Goal: Information Seeking & Learning: Learn about a topic

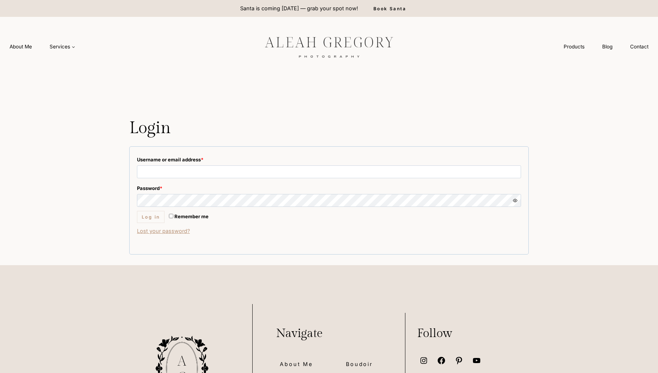
click at [289, 48] on img at bounding box center [328, 46] width 165 height 31
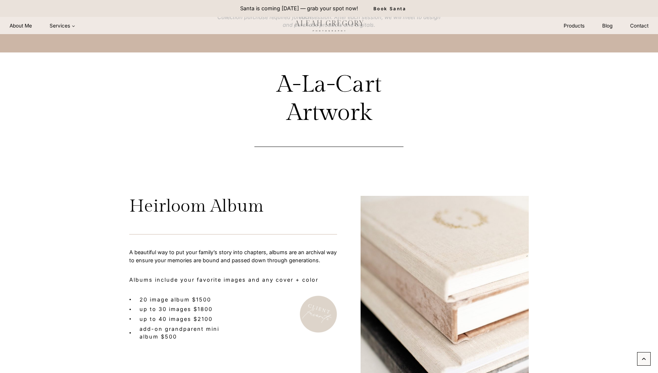
scroll to position [2347, 0]
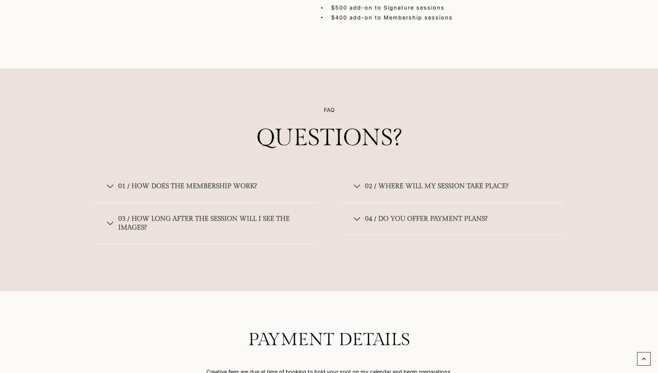
scroll to position [2660, 0]
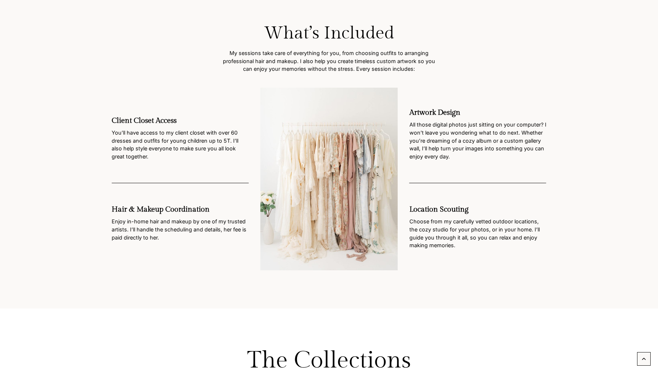
scroll to position [1325, 0]
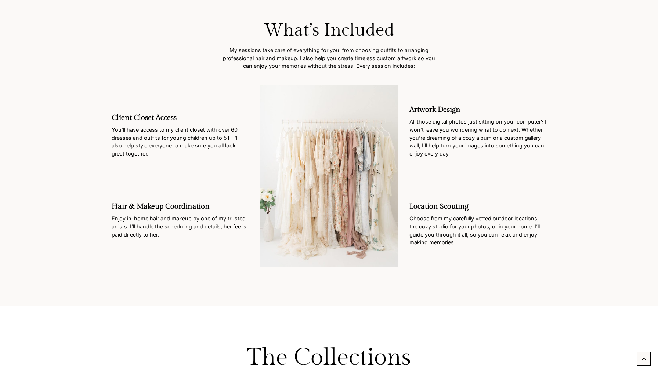
drag, startPoint x: 411, startPoint y: 108, endPoint x: 459, endPoint y: 157, distance: 68.6
click at [459, 157] on div "Artwork Design All those digital photos just sitting on your computer? I won’t …" at bounding box center [477, 175] width 137 height 141
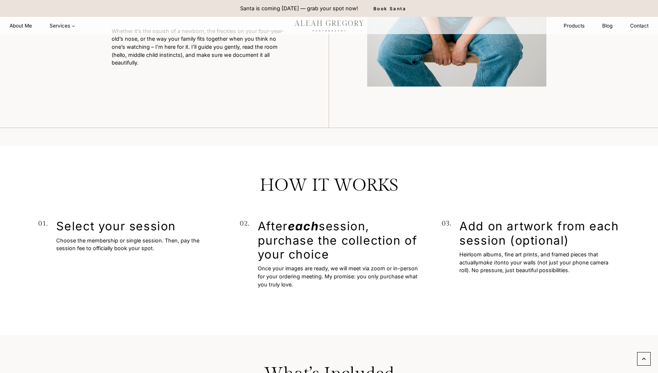
scroll to position [718, 0]
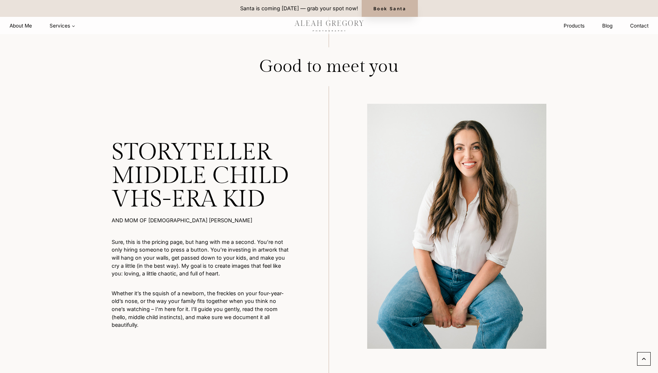
click at [397, 1] on link "Book Santa" at bounding box center [390, 8] width 56 height 17
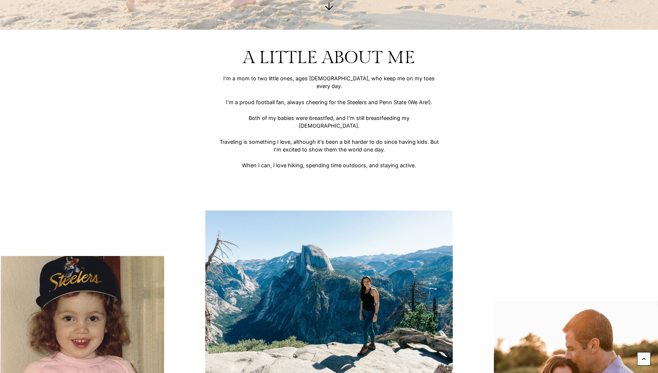
scroll to position [691, 0]
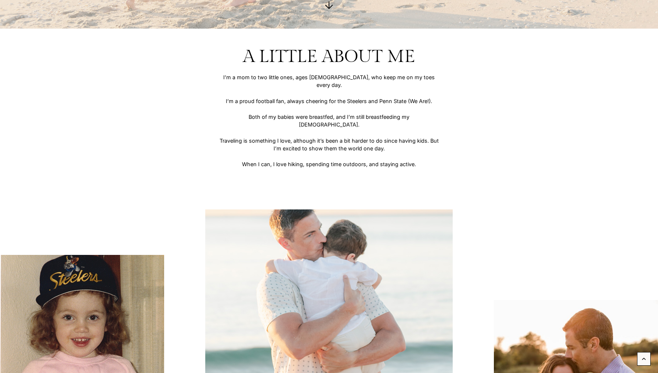
drag, startPoint x: 245, startPoint y: 55, endPoint x: 433, endPoint y: 139, distance: 205.8
click at [433, 139] on div "A Little About Me I’m a mom to two little ones, ages [DEMOGRAPHIC_DATA], who ke…" at bounding box center [328, 113] width 599 height 134
click at [433, 139] on p "I’m a mom to two little ones, ages 1 and 4, who keep me on my toes every day. I…" at bounding box center [329, 120] width 220 height 95
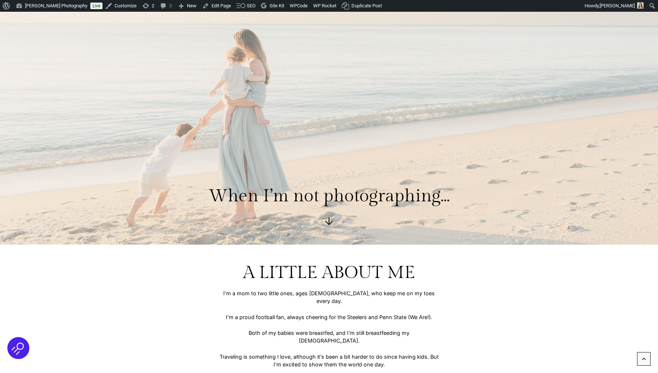
scroll to position [638, 0]
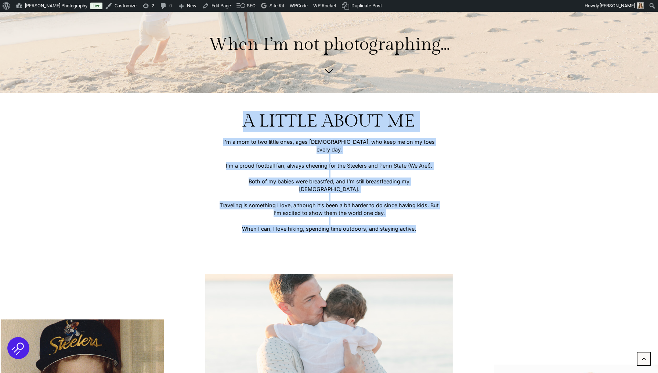
drag, startPoint x: 244, startPoint y: 121, endPoint x: 450, endPoint y: 207, distance: 223.1
click at [450, 207] on div "A Little About Me I’m a mom to two little ones, ages [DEMOGRAPHIC_DATA], who ke…" at bounding box center [328, 178] width 599 height 134
copy div "A Little About Me I’m a mom to two little ones, ages [DEMOGRAPHIC_DATA], who ke…"
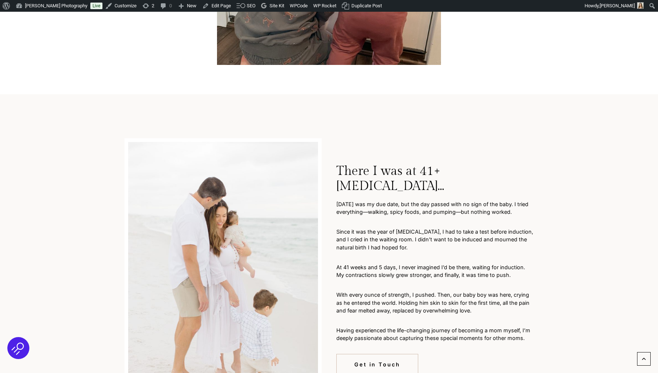
scroll to position [1276, 0]
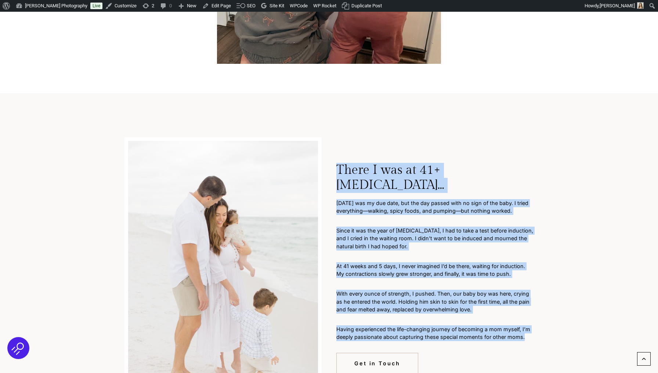
drag, startPoint x: 339, startPoint y: 153, endPoint x: 542, endPoint y: 315, distance: 259.4
click at [542, 315] on div "There I was at 41+5 weeks pregnant… Dec 5th was my due date, but the day passed…" at bounding box center [329, 269] width 441 height 316
copy div "There I was at 41+5 weeks pregnant… Dec 5th was my due date, but the day passed…"
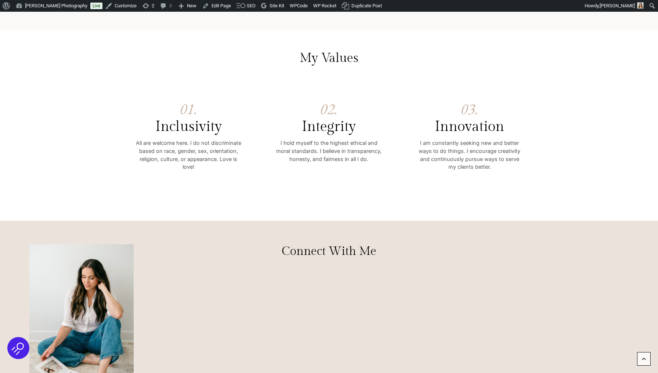
scroll to position [2351, 0]
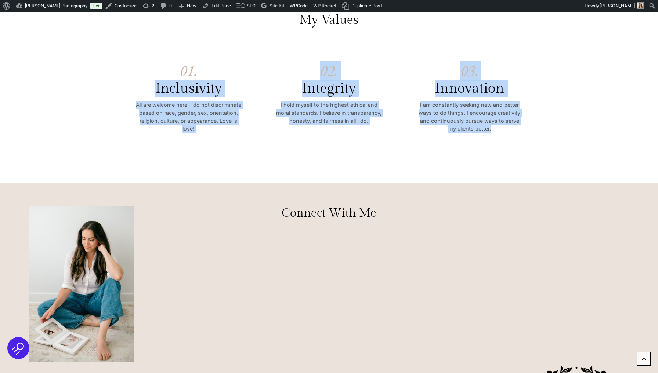
drag, startPoint x: 155, startPoint y: 69, endPoint x: 493, endPoint y: 104, distance: 340.1
click at [493, 104] on div "01. Inclusivity All are welcome here. I do not discriminate based on race, gend…" at bounding box center [329, 98] width 407 height 128
copy div "Inclusivity All are welcome here. I do not discriminate based on race, gender, …"
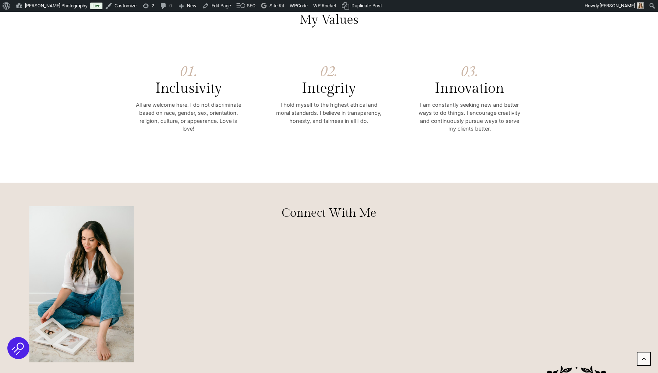
click at [487, 222] on div "Connect With Me" at bounding box center [329, 349] width 344 height 286
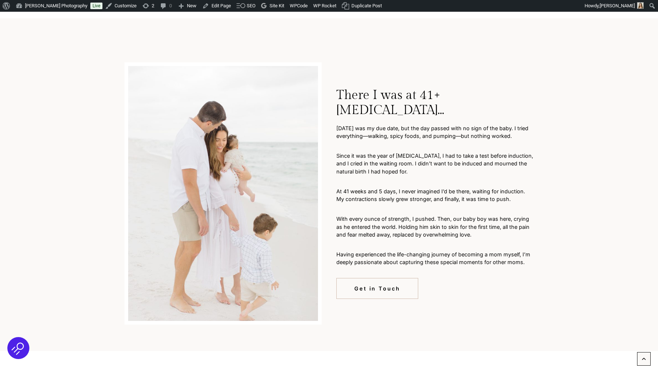
scroll to position [1359, 0]
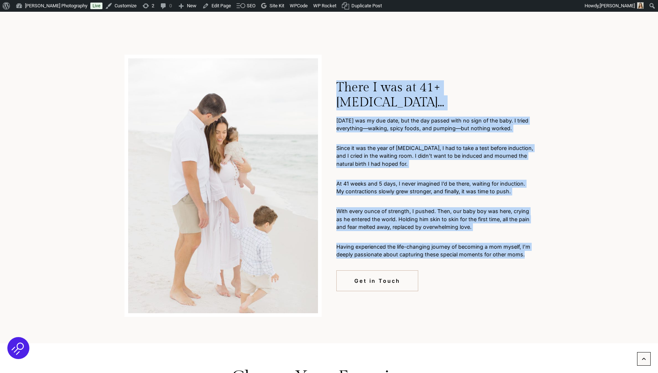
drag, startPoint x: 339, startPoint y: 70, endPoint x: 548, endPoint y: 241, distance: 270.4
click at [548, 241] on div "There I was at 41+5 weeks pregnant… Dec 5th was my due date, but the day passed…" at bounding box center [329, 186] width 441 height 316
copy div "There I was at 41+5 weeks pregnant… Dec 5th was my due date, but the day passed…"
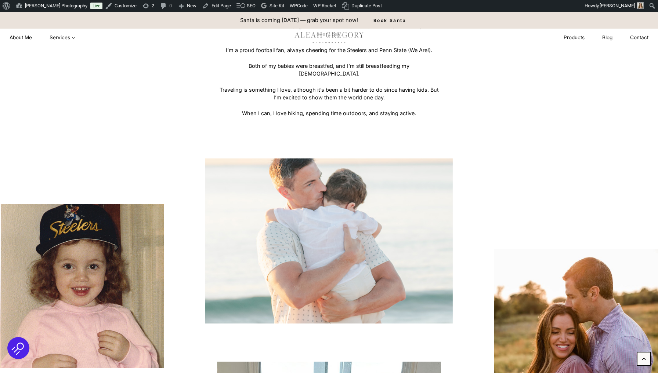
scroll to position [285, 0]
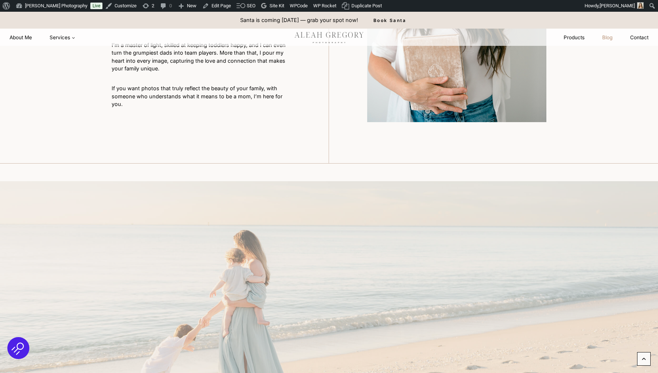
click at [605, 36] on link "Blog" at bounding box center [607, 38] width 28 height 14
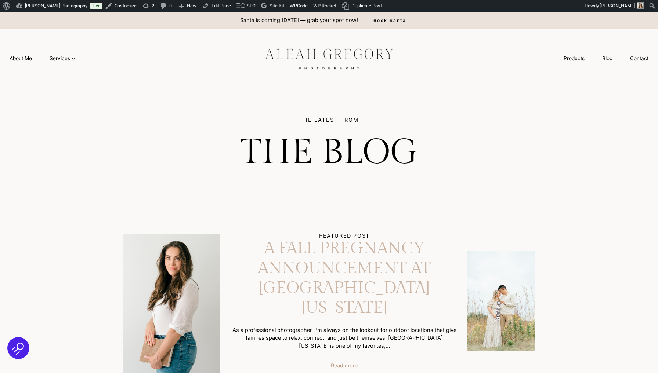
click at [355, 294] on link "A Fall Pregnancy Announcement at [GEOGRAPHIC_DATA] [US_STATE]" at bounding box center [344, 278] width 225 height 79
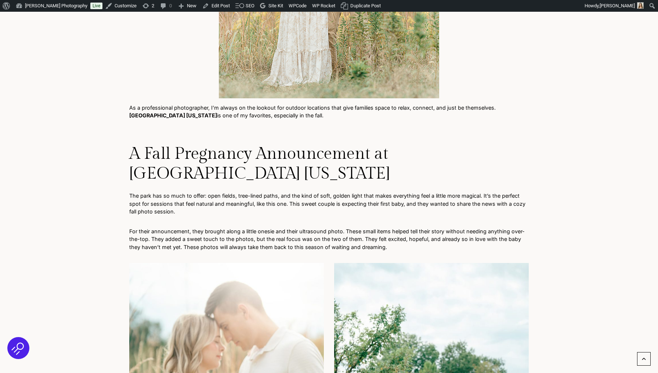
scroll to position [442, 0]
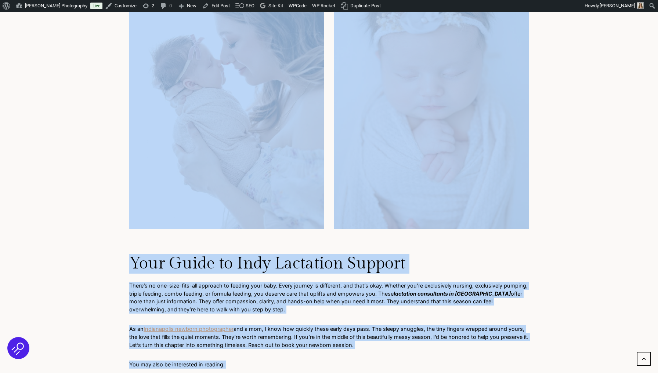
scroll to position [1715, 0]
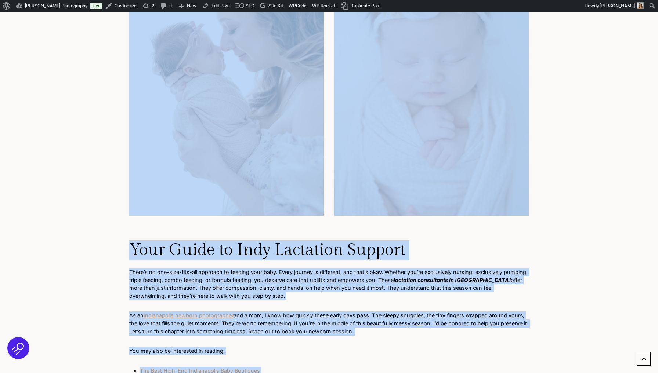
drag, startPoint x: 130, startPoint y: 116, endPoint x: 399, endPoint y: 344, distance: 352.6
copy div "As a newborn photographer and a mom of 2, I’ve been walking through those exhau…"
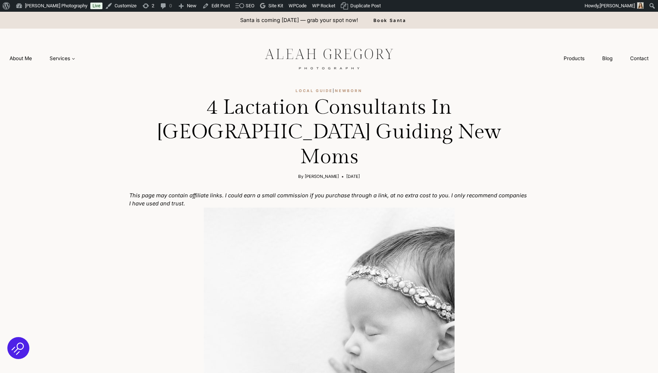
scroll to position [0, 0]
click at [444, 1] on div "About WordPress About WordPress Get Involved WordPress.org Documentation Learn …" at bounding box center [329, 6] width 658 height 12
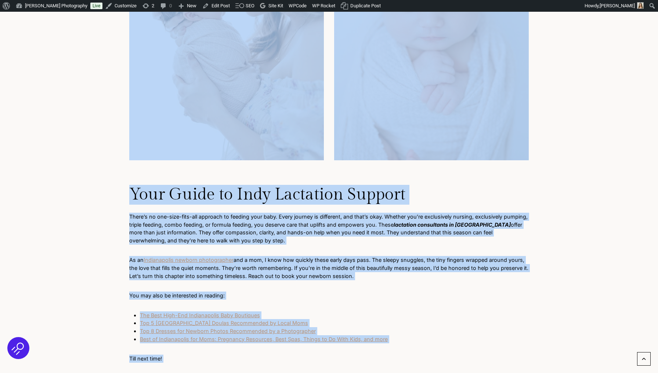
scroll to position [1785, 0]
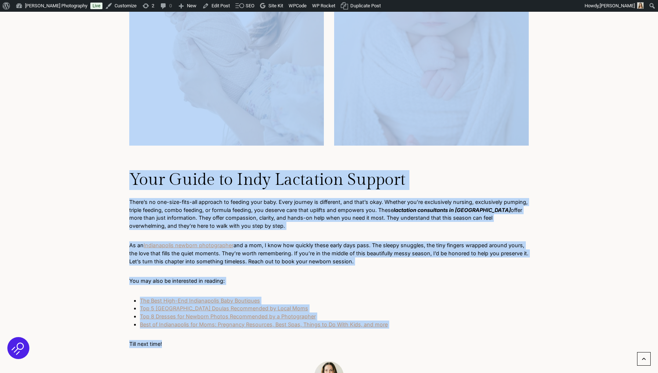
drag, startPoint x: 130, startPoint y: 115, endPoint x: 297, endPoint y: 277, distance: 231.7
copy div "As a newborn photographer and a mom of 2, I’ve been walking through those exhau…"
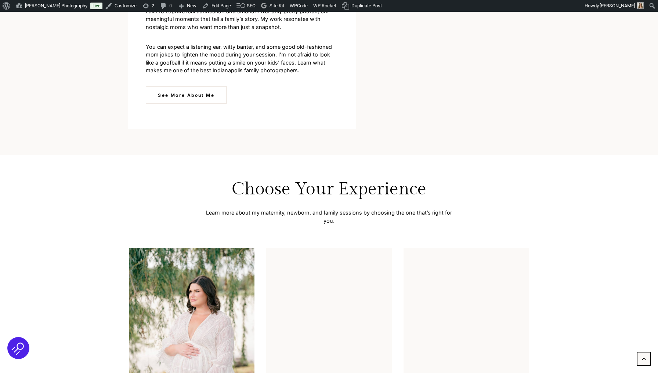
scroll to position [1581, 0]
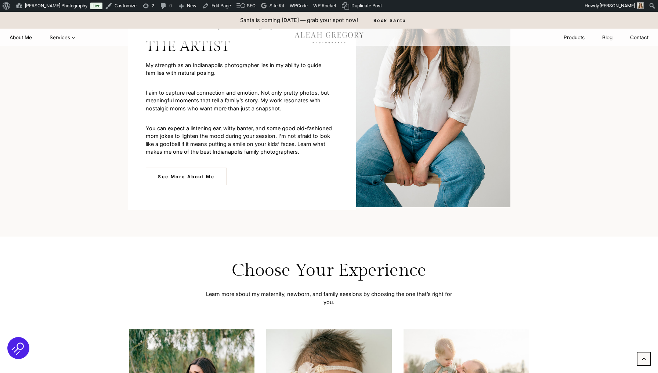
drag, startPoint x: 155, startPoint y: 127, endPoint x: 305, endPoint y: 167, distance: 155.6
click at [305, 167] on div "About Your Indianapolis Photographer the artist My strength as an Indianapolis …" at bounding box center [242, 103] width 228 height 213
click at [177, 113] on p "I aim to capture real connection and emotion. Not only pretty photos, but meani…" at bounding box center [242, 101] width 192 height 24
drag, startPoint x: 149, startPoint y: 163, endPoint x: 259, endPoint y: 186, distance: 111.8
click at [259, 186] on div "About Your Indianapolis Photographer the artist My strength as an Indianapolis …" at bounding box center [242, 103] width 228 height 213
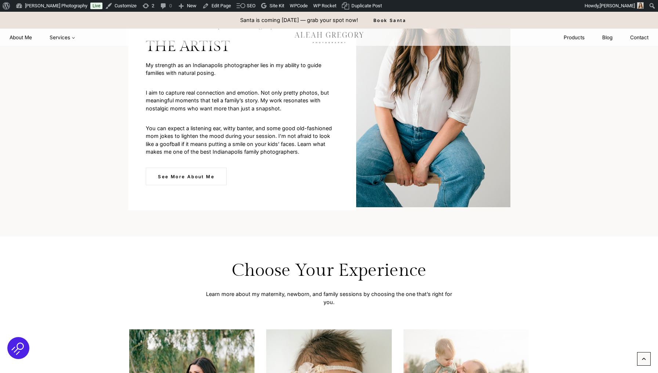
click at [260, 156] on p "You can expect a listening ear, witty banter, and some good old-fashioned mom j…" at bounding box center [242, 140] width 192 height 32
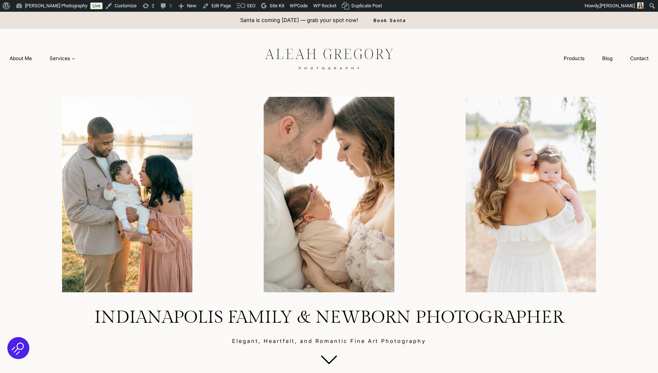
drag, startPoint x: 152, startPoint y: 139, endPoint x: 280, endPoint y: 221, distance: 152.2
drag, startPoint x: 265, startPoint y: 214, endPoint x: 226, endPoint y: 118, distance: 104.5
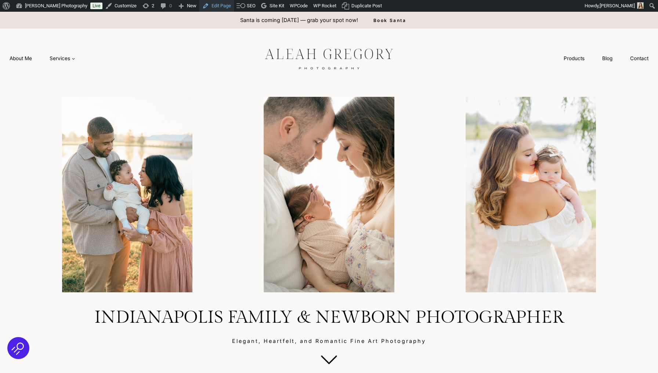
click at [214, 7] on link "Edit Page" at bounding box center [216, 6] width 35 height 12
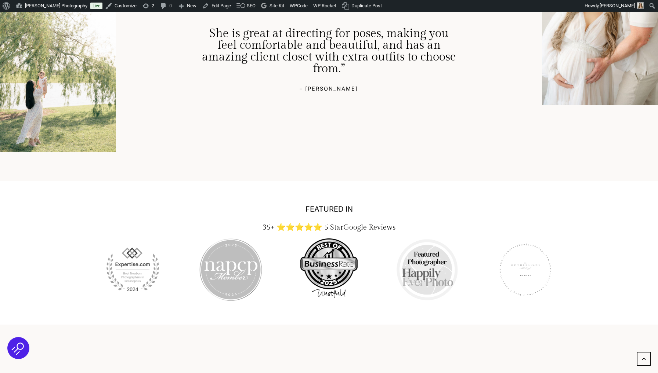
scroll to position [1582, 0]
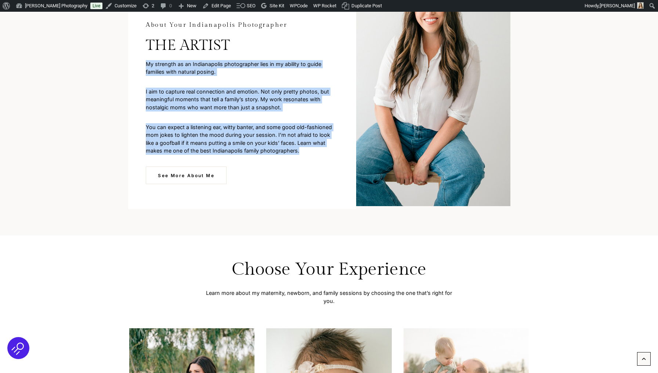
drag, startPoint x: 147, startPoint y: 63, endPoint x: 285, endPoint y: 151, distance: 163.8
click at [285, 151] on div "About Your Indianapolis Photographer the artist My strength as an Indianapolis …" at bounding box center [242, 102] width 228 height 213
copy div "My strength as an Indianapolis photographer lies in my ability to guide familie…"
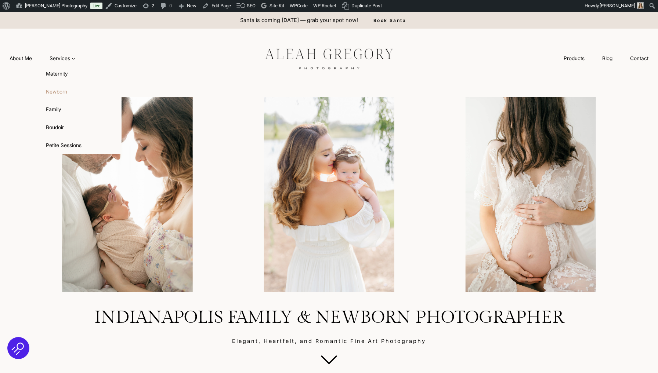
scroll to position [0, 0]
click at [62, 86] on link "Newborn" at bounding box center [81, 92] width 81 height 18
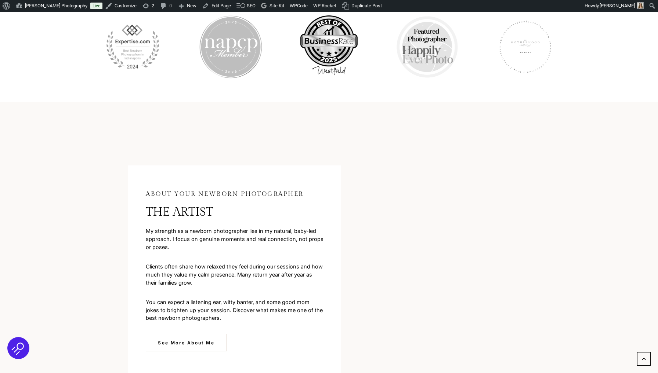
scroll to position [2702, 0]
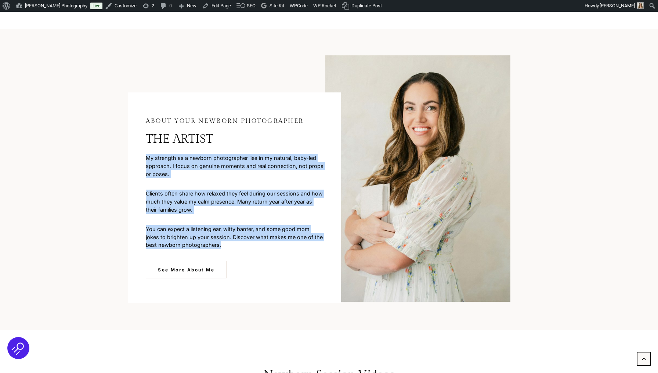
drag, startPoint x: 147, startPoint y: 155, endPoint x: 230, endPoint y: 238, distance: 117.4
click at [230, 238] on div "about your newborn photographer the artist My strength as a newborn photographe…" at bounding box center [234, 199] width 213 height 212
copy div "My strength as a newborn photographer lies in my natural, baby-led approach. I …"
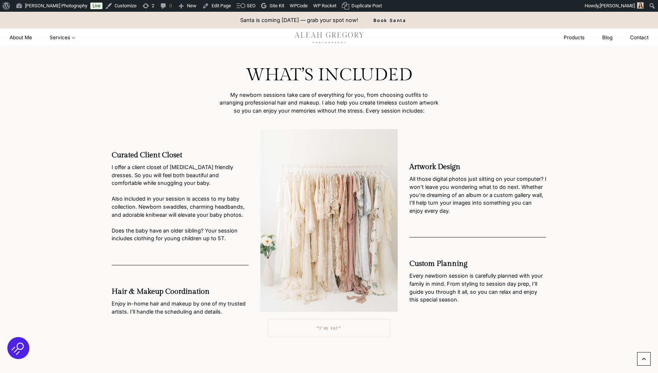
scroll to position [673, 0]
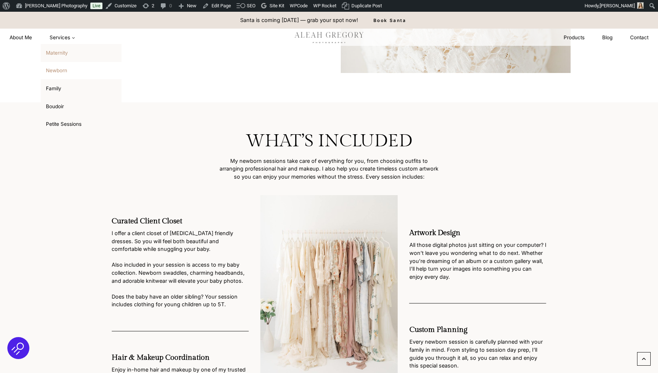
click at [65, 50] on link "Maternity" at bounding box center [81, 53] width 81 height 18
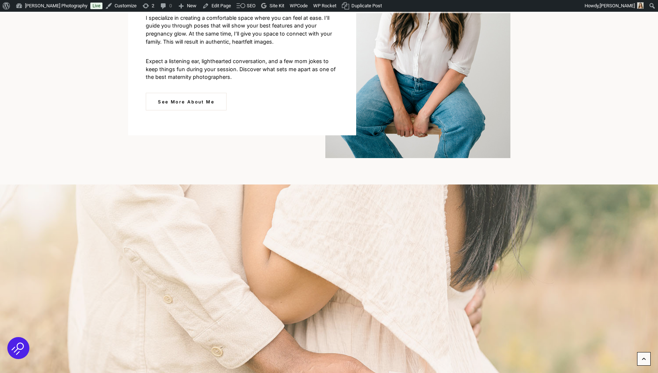
scroll to position [2226, 0]
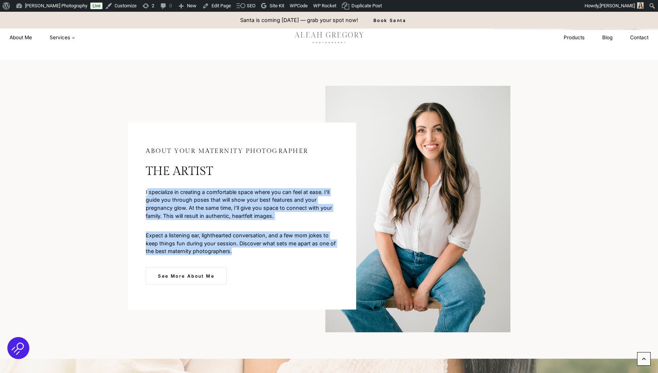
drag, startPoint x: 147, startPoint y: 189, endPoint x: 253, endPoint y: 248, distance: 121.3
click at [253, 248] on div "About your Maternity photographer the artist I specialize in creating a comfort…" at bounding box center [242, 216] width 228 height 187
copy div "specialize in creating a comfortable space where you can feel at ease. I’ll gui…"
click at [58, 100] on link "Boudoir" at bounding box center [81, 107] width 81 height 18
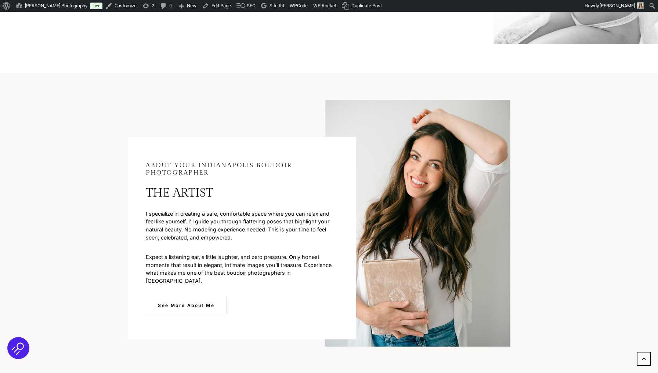
scroll to position [2191, 0]
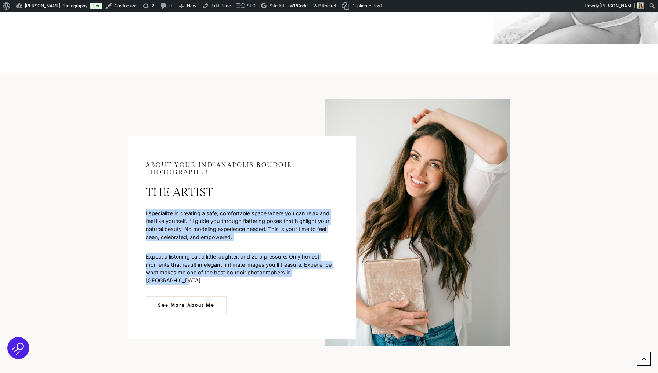
drag, startPoint x: 146, startPoint y: 210, endPoint x: 331, endPoint y: 266, distance: 192.8
click at [331, 266] on div "About your indianapolis Boudoir photographer the artist I specialize in creatin…" at bounding box center [242, 238] width 228 height 203
copy div "I specialize in creating a safe, comfortable space where you can relax and feel…"
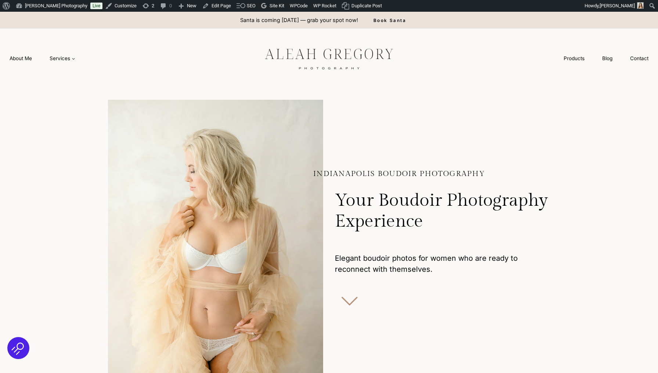
scroll to position [0, 0]
click at [608, 61] on link "Blog" at bounding box center [607, 59] width 28 height 14
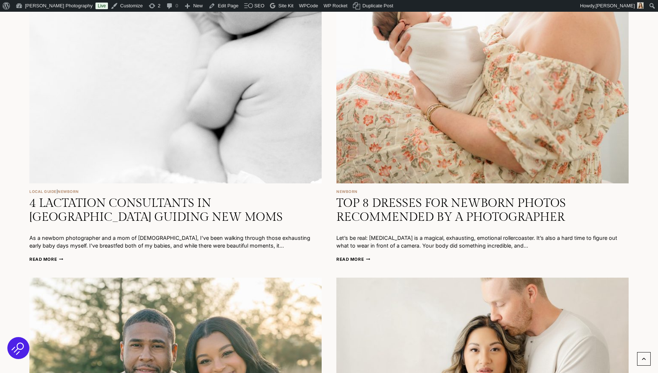
scroll to position [1000, 0]
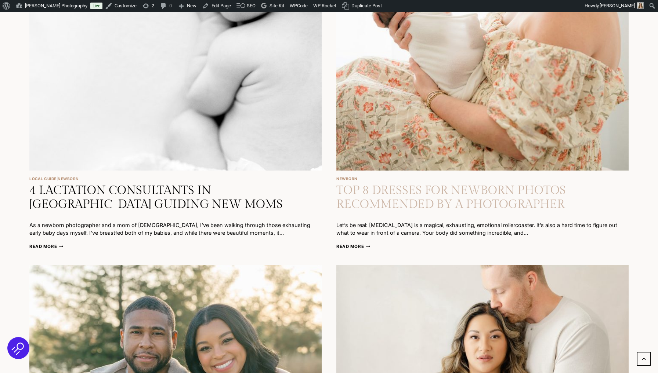
click at [444, 192] on link "Top 8 Dresses for Newborn Photos Recommended by a Photographer" at bounding box center [451, 198] width 230 height 28
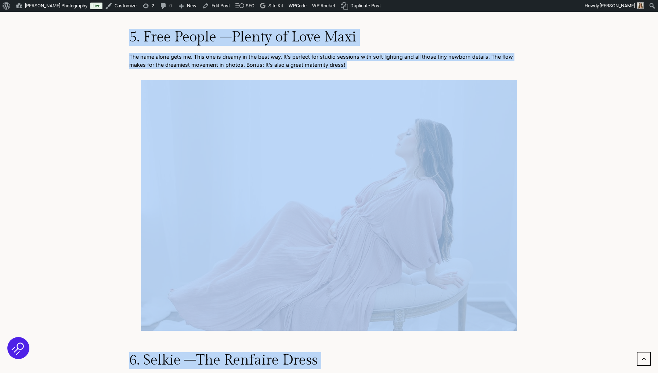
scroll to position [2573, 0]
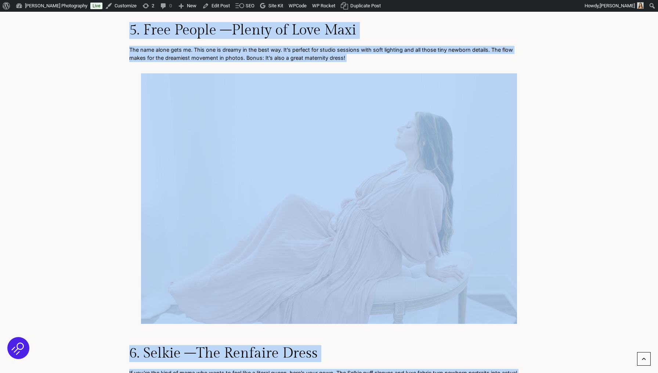
drag, startPoint x: 130, startPoint y: 146, endPoint x: 374, endPoint y: 362, distance: 326.3
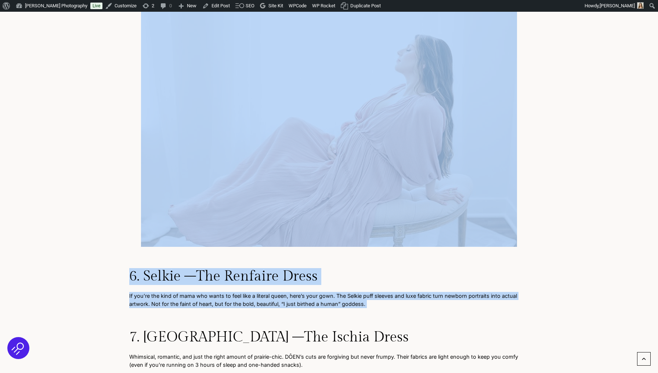
scroll to position [2675, 0]
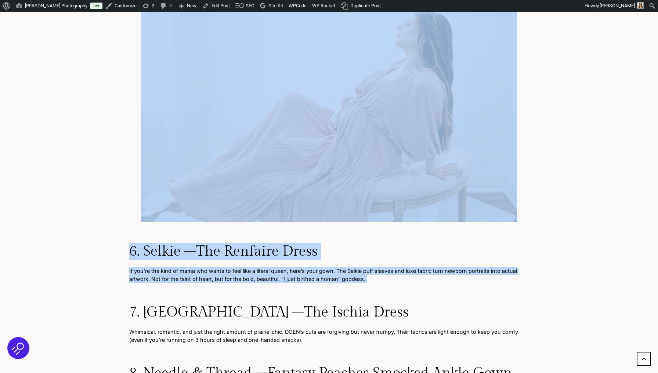
copy div "Let’s be real: postpartum is a magical, exhausting, emotional rollercoaster. It…"
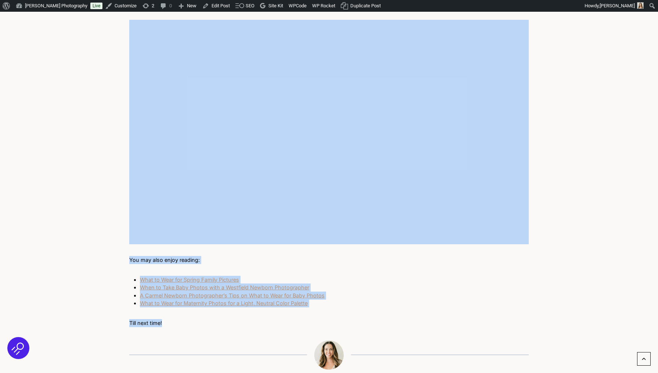
scroll to position [3195, 0]
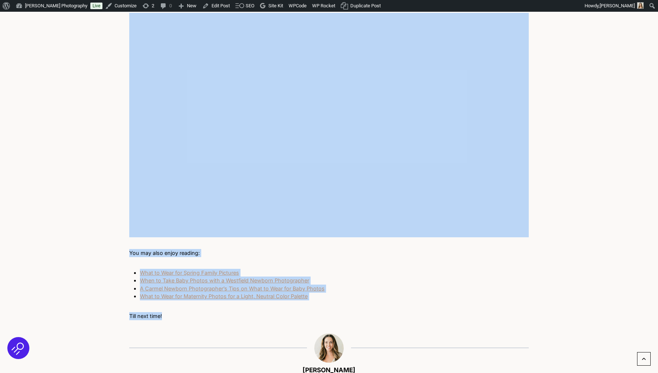
drag, startPoint x: 133, startPoint y: 290, endPoint x: 317, endPoint y: 288, distance: 184.7
copy div "7. DÔEN – The Ischia Dress Whimsical, romantic, and just the right amount of pr…"
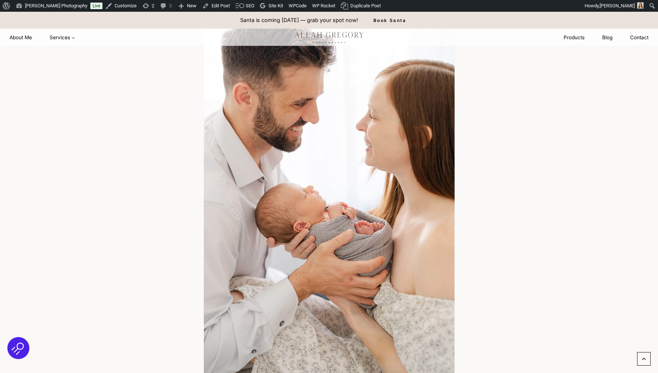
scroll to position [1859, 0]
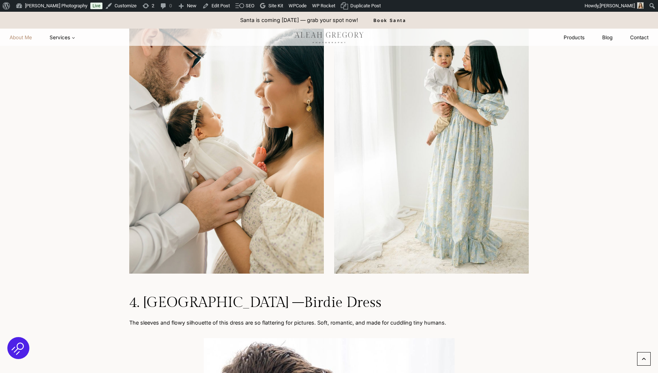
click at [26, 40] on link "About Me" at bounding box center [21, 38] width 40 height 14
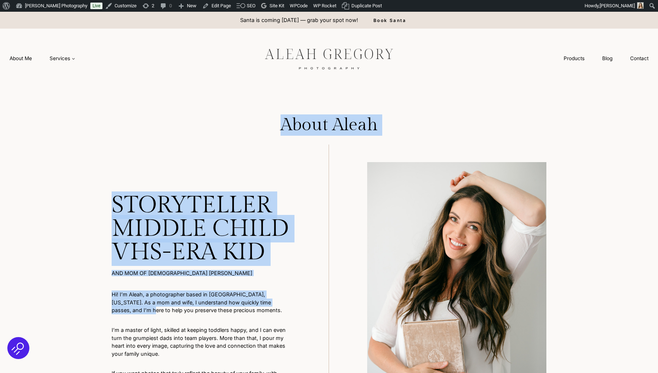
drag, startPoint x: 278, startPoint y: 124, endPoint x: 286, endPoint y: 300, distance: 176.5
click at [285, 295] on p "Hi! I’m Aleah, a photographer based in Westfield, Indiana. As a mom and wife, I…" at bounding box center [201, 303] width 179 height 24
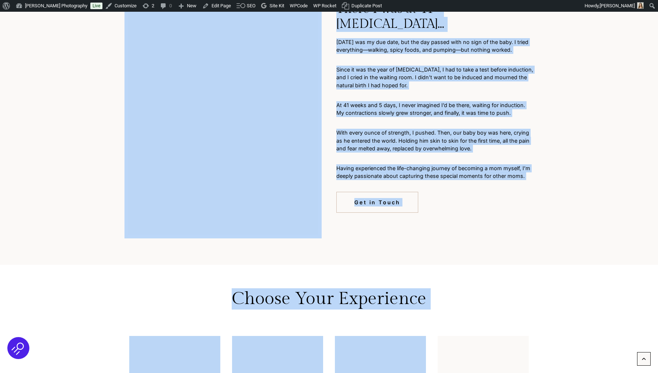
scroll to position [1458, 0]
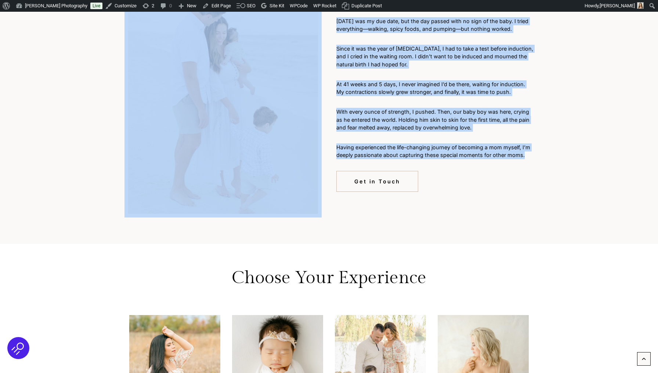
drag, startPoint x: 283, startPoint y: 128, endPoint x: 533, endPoint y: 139, distance: 250.0
click at [529, 139] on div "About Aleah STORYTELLER MIDDLE CHILD VHS-era kid AND mom of 2 littles Hi! I’m A…" at bounding box center [329, 241] width 400 height 3189
copy div "About Aleah STORYTELLER MIDDLE CHILD VHS-era kid AND mom of 2 littles Hi! I’m A…"
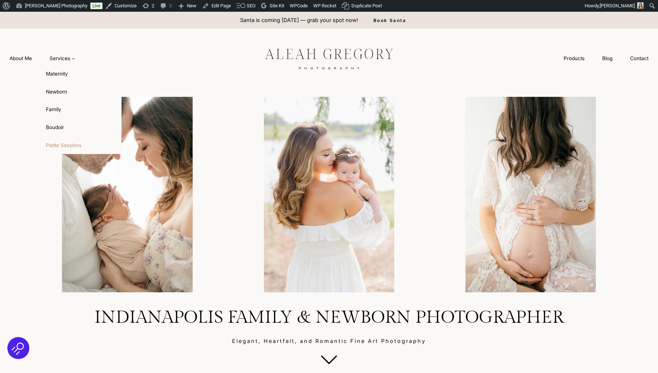
click at [67, 144] on link "Petite Sessions" at bounding box center [81, 146] width 81 height 18
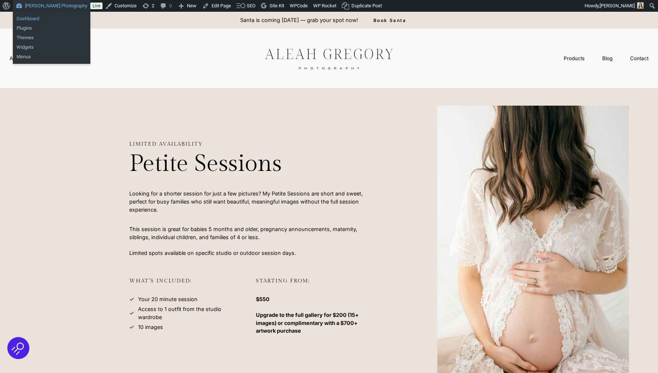
click at [33, 19] on link "Dashboard" at bounding box center [51, 19] width 77 height 10
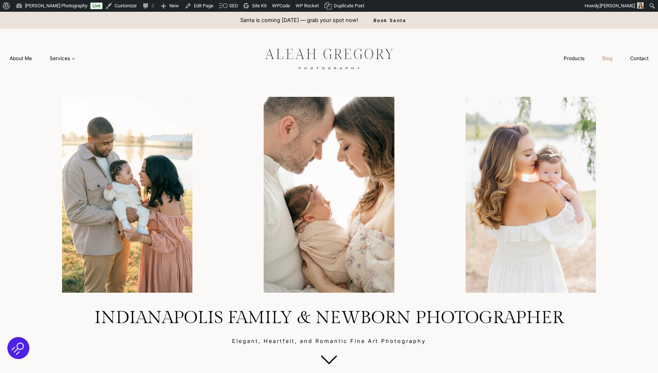
drag, startPoint x: 0, startPoint y: 0, endPoint x: 611, endPoint y: 61, distance: 613.7
click at [611, 61] on link "Blog" at bounding box center [607, 59] width 28 height 14
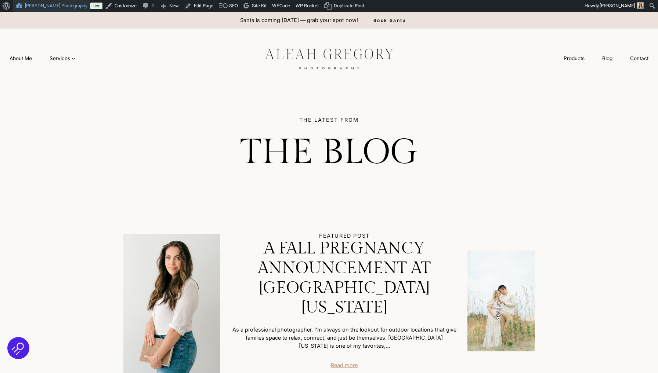
click at [44, 7] on link "[PERSON_NAME] Photography" at bounding box center [51, 6] width 77 height 12
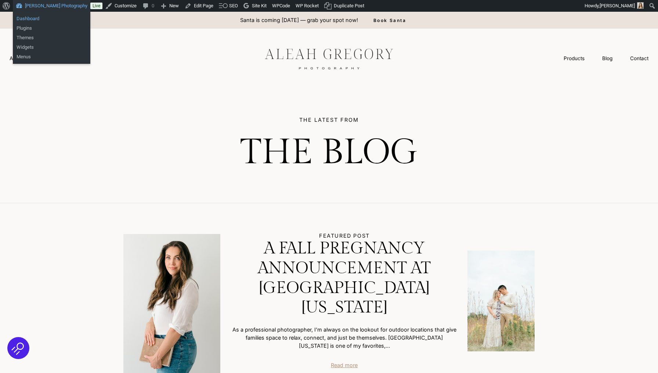
click at [32, 19] on link "Dashboard" at bounding box center [51, 19] width 77 height 10
